Goal: Transaction & Acquisition: Purchase product/service

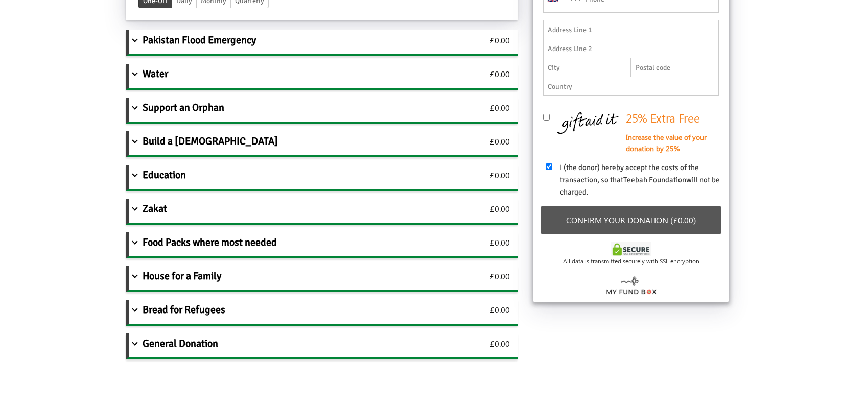
scroll to position [305, 0]
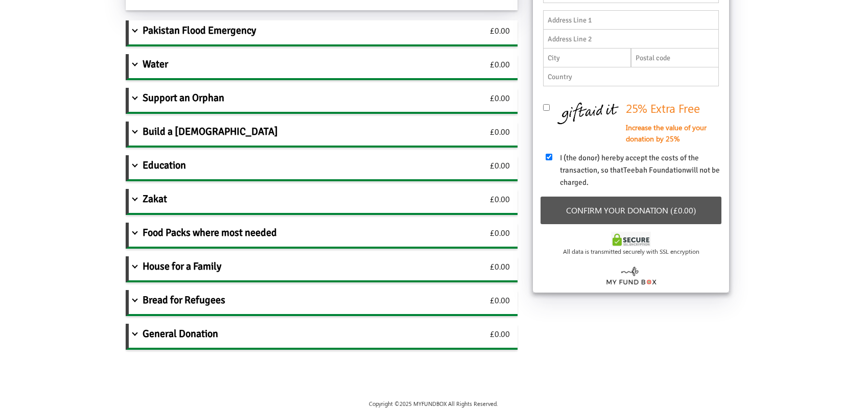
click at [175, 238] on div "Food Packs where most needed" at bounding box center [290, 235] width 323 height 24
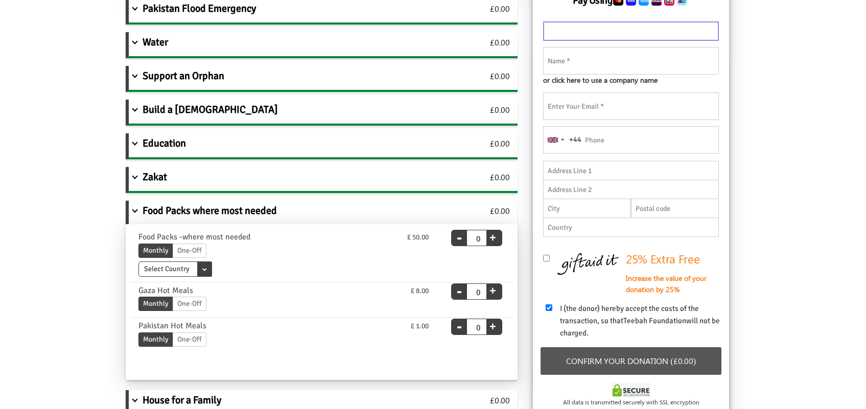
scroll to position [135, 0]
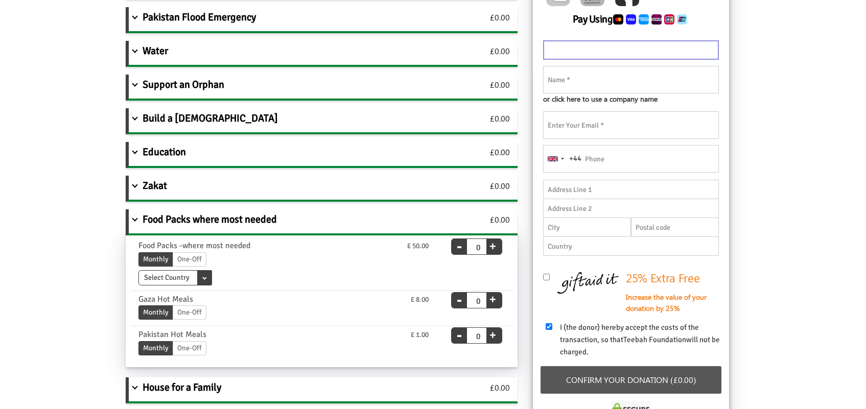
drag, startPoint x: 405, startPoint y: 241, endPoint x: 427, endPoint y: 245, distance: 22.3
click at [427, 245] on div "Food Packs -where most needed £ 50.00 Monthly One-Off Select Country [GEOGRAPHI…" at bounding box center [285, 265] width 309 height 48
click at [245, 356] on div "Monthly One-Off" at bounding box center [284, 350] width 293 height 18
